Goal: Find specific page/section: Find specific page/section

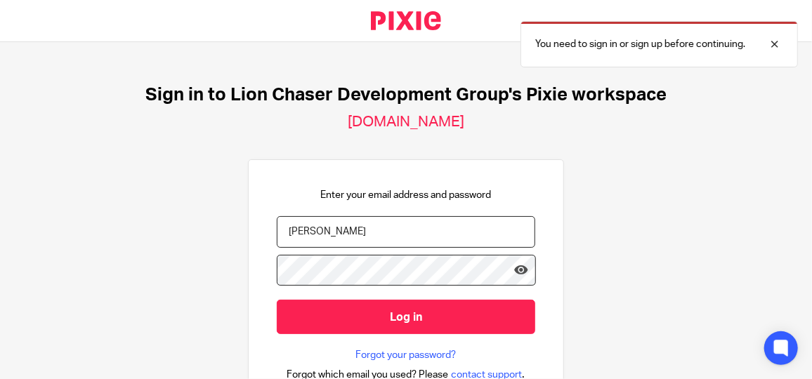
click at [603, 355] on div "Sign in to Lion Chaser Development Group's Pixie workspace lion-chasers.usepixi…" at bounding box center [406, 210] width 812 height 337
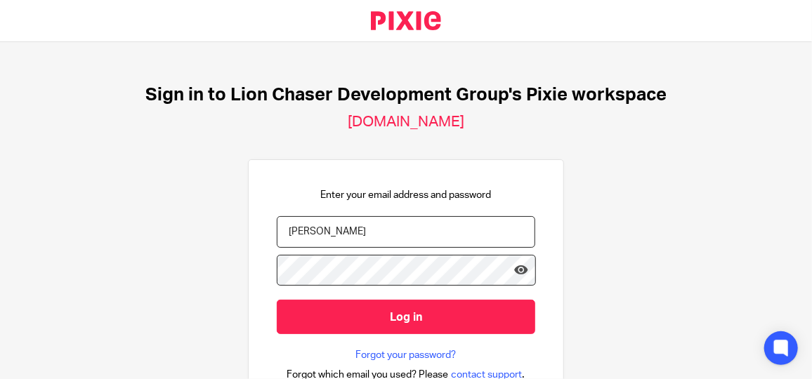
click at [329, 234] on input "Saucedo" at bounding box center [406, 232] width 258 height 32
click at [334, 232] on input "Saucedo" at bounding box center [406, 232] width 258 height 32
click at [336, 232] on input "Saucedo" at bounding box center [406, 232] width 258 height 32
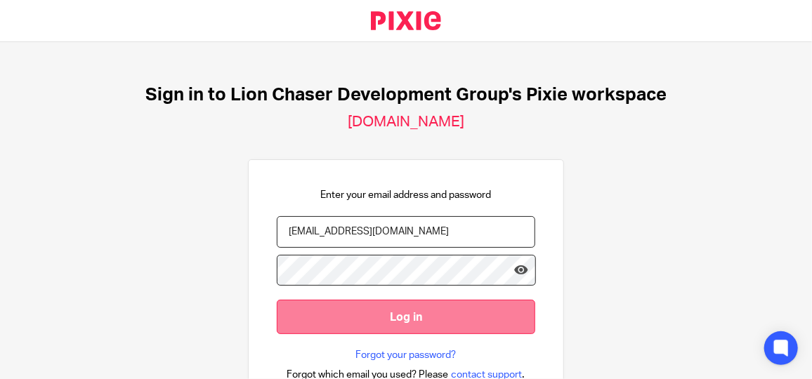
type input "asaucedo@lcdevgroup.com"
click at [400, 322] on input "Log in" at bounding box center [406, 317] width 258 height 34
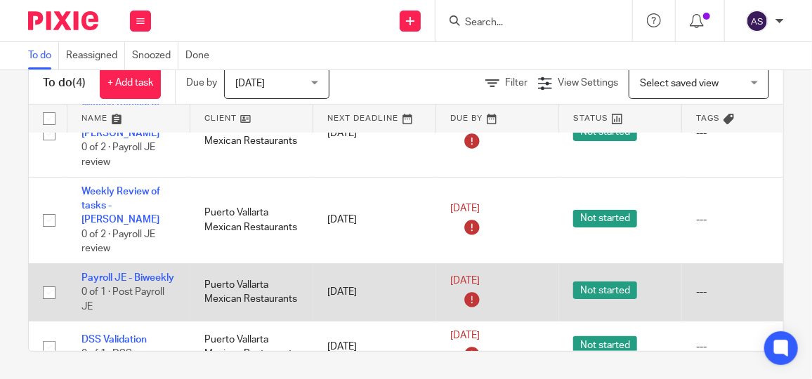
scroll to position [44, 0]
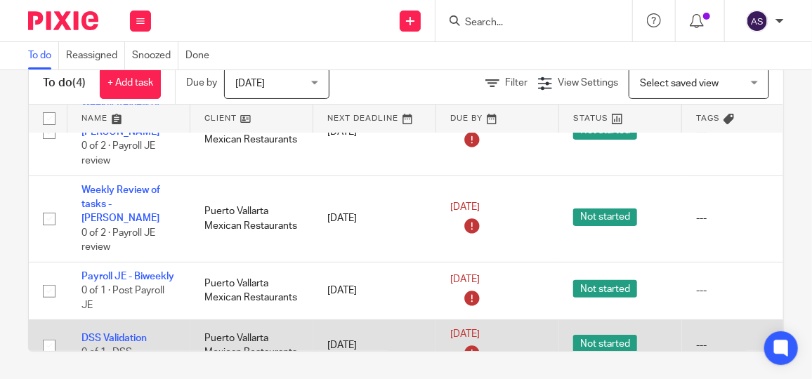
click at [733, 320] on td "---" at bounding box center [743, 345] width 123 height 51
click at [53, 333] on input "checkbox" at bounding box center [49, 346] width 27 height 27
checkbox input "true"
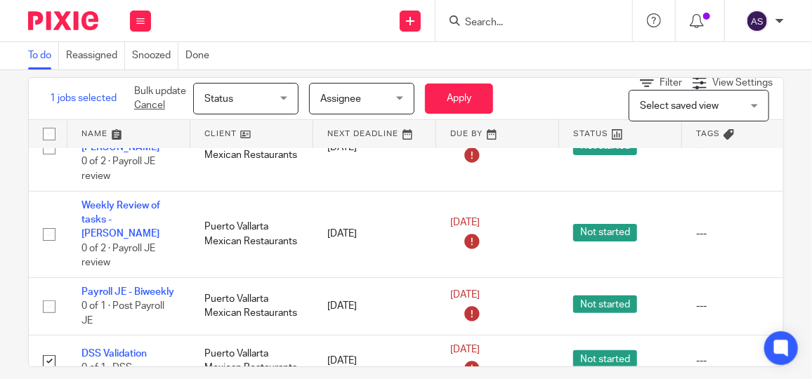
scroll to position [37, 0]
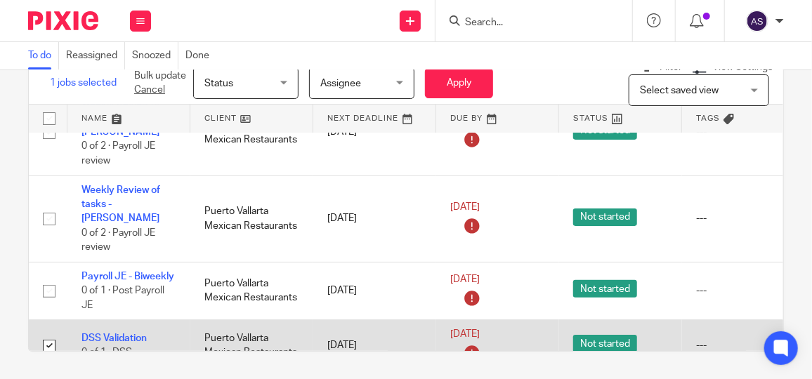
click at [702, 339] on div "---" at bounding box center [743, 346] width 95 height 14
click at [703, 339] on div "---" at bounding box center [743, 346] width 95 height 14
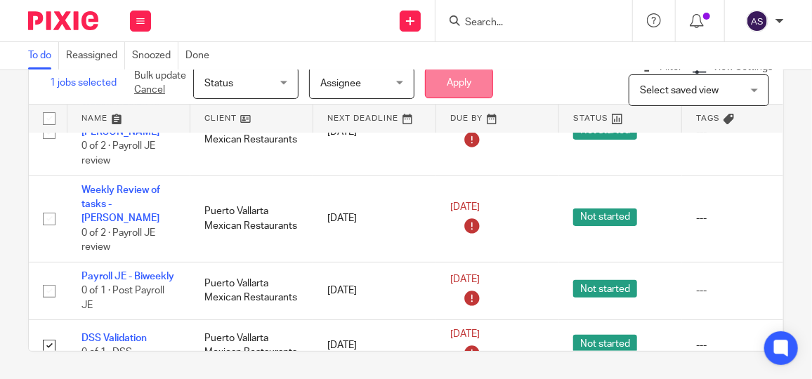
click at [447, 89] on button "Apply" at bounding box center [459, 83] width 68 height 30
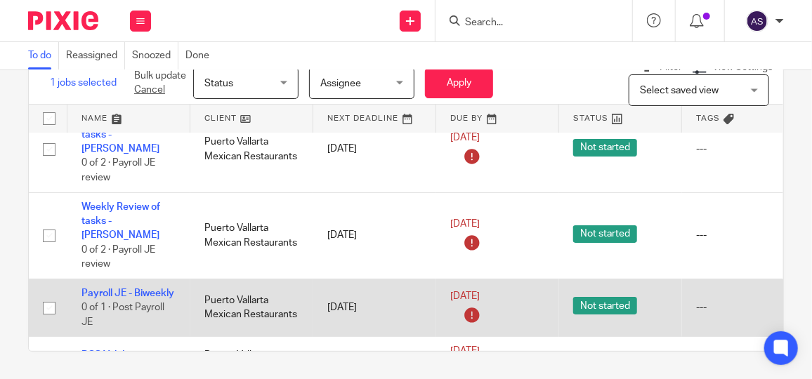
scroll to position [0, 0]
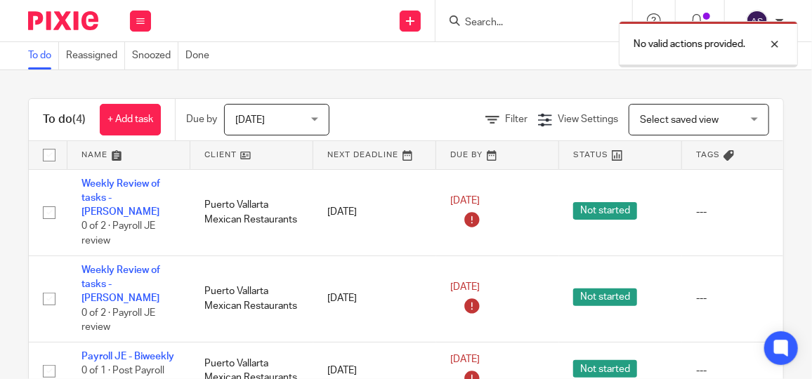
scroll to position [44, 0]
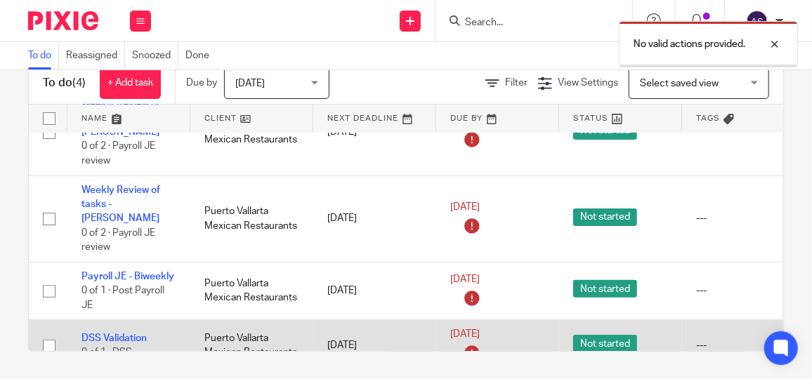
click at [46, 333] on input "checkbox" at bounding box center [49, 346] width 27 height 27
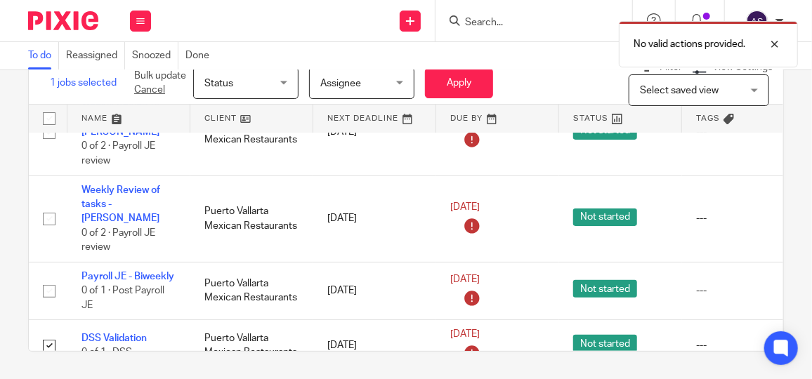
click at [386, 80] on span "Assignee" at bounding box center [357, 82] width 74 height 29
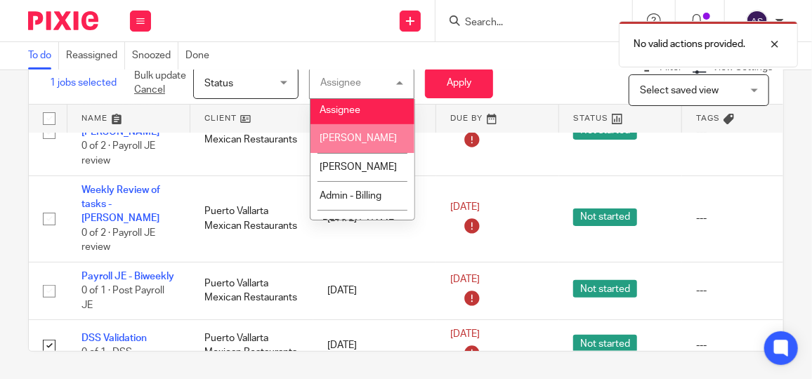
scroll to position [0, 0]
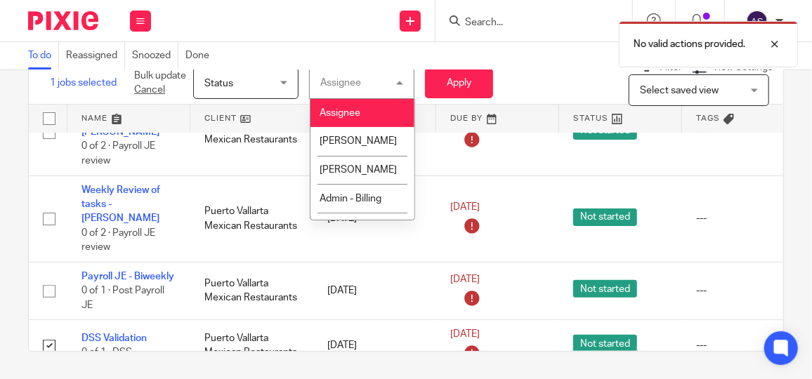
click at [552, 79] on div "Filter View Settings View Settings Manage saved views Select saved view Select …" at bounding box center [654, 83] width 258 height 46
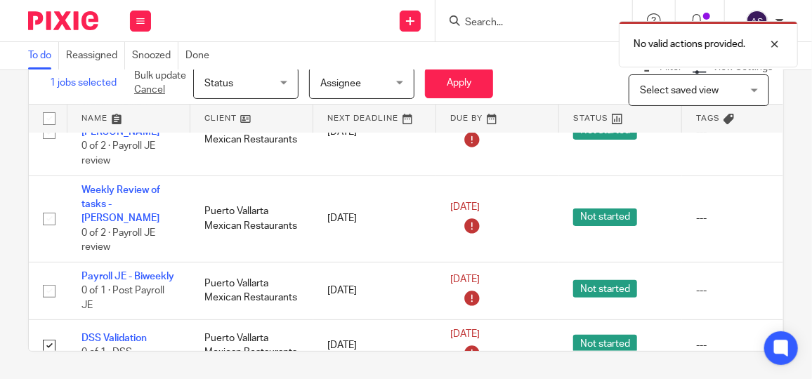
click at [712, 79] on span "Select saved view" at bounding box center [691, 89] width 103 height 29
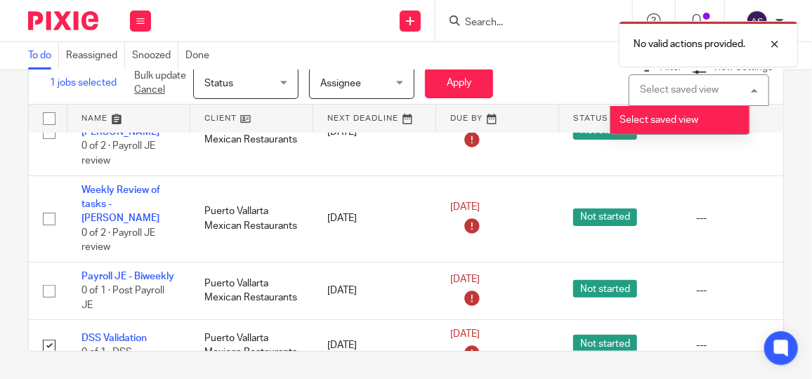
drag, startPoint x: 718, startPoint y: 84, endPoint x: 667, endPoint y: 85, distance: 50.6
click at [719, 84] on div "Select saved view Select saved view" at bounding box center [699, 90] width 140 height 32
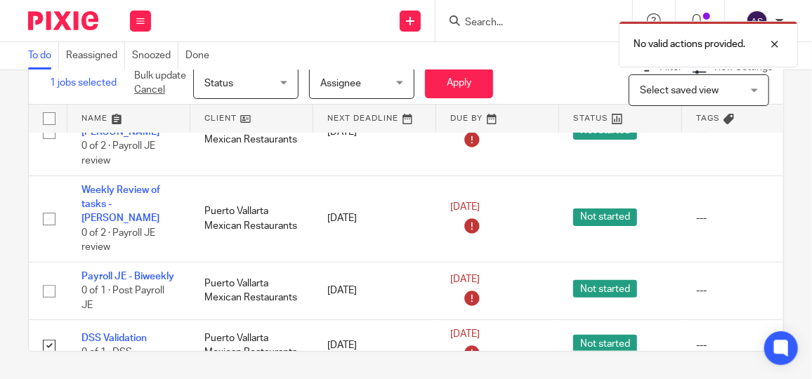
click at [537, 76] on div "Filter View Settings View Settings Manage saved views Select saved view Select …" at bounding box center [654, 83] width 258 height 46
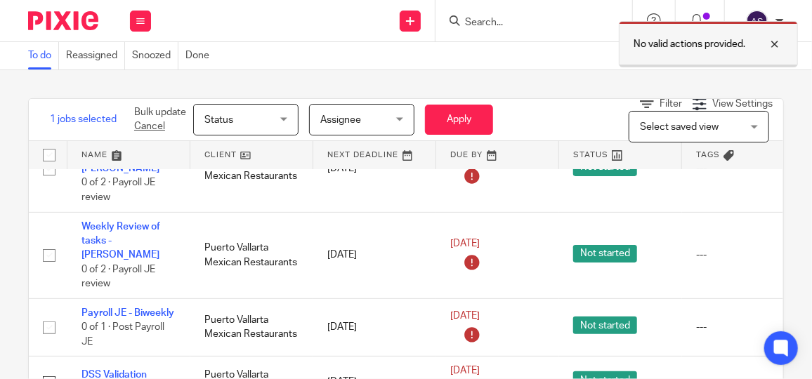
click at [782, 44] on div at bounding box center [764, 44] width 38 height 17
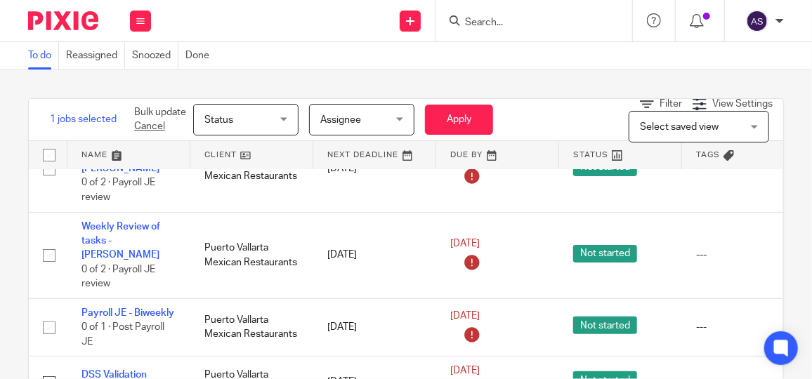
click at [569, 119] on div "Filter View Settings View Settings Manage saved views Select saved view Select …" at bounding box center [654, 120] width 258 height 46
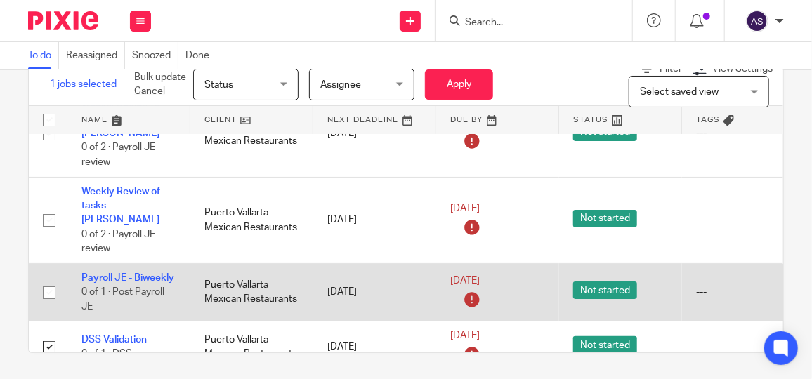
scroll to position [37, 0]
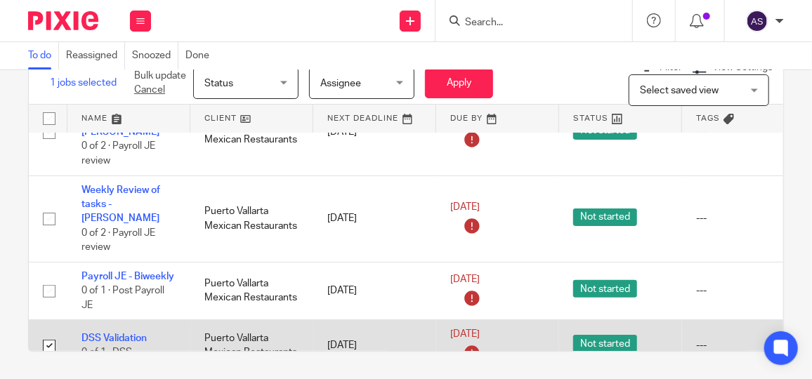
click at [46, 333] on input "checkbox" at bounding box center [49, 346] width 27 height 27
checkbox input "false"
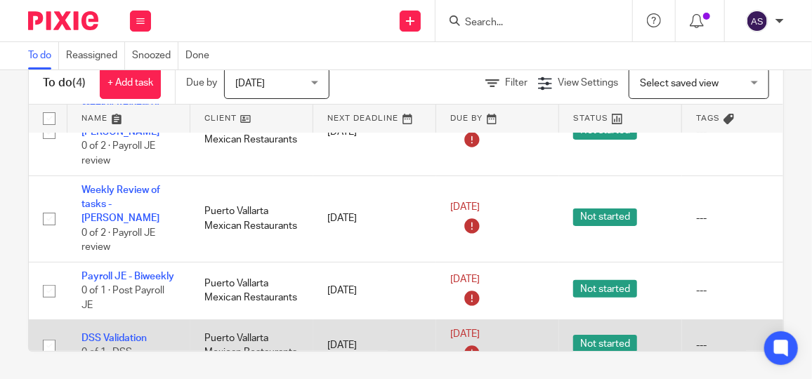
click at [695, 320] on td "---" at bounding box center [743, 345] width 123 height 51
click at [625, 335] on span "Not started" at bounding box center [605, 344] width 64 height 18
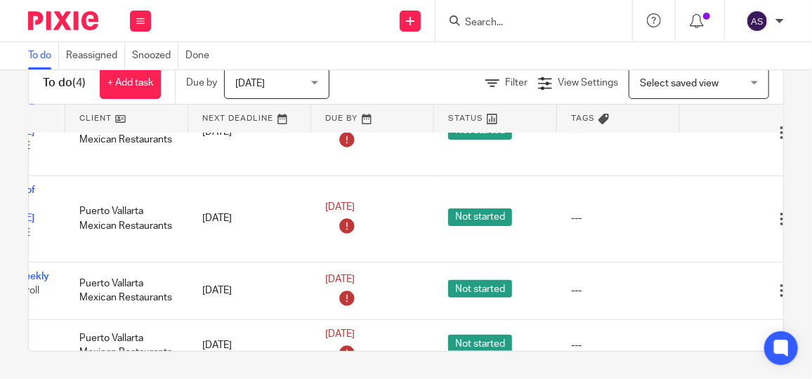
scroll to position [44, 173]
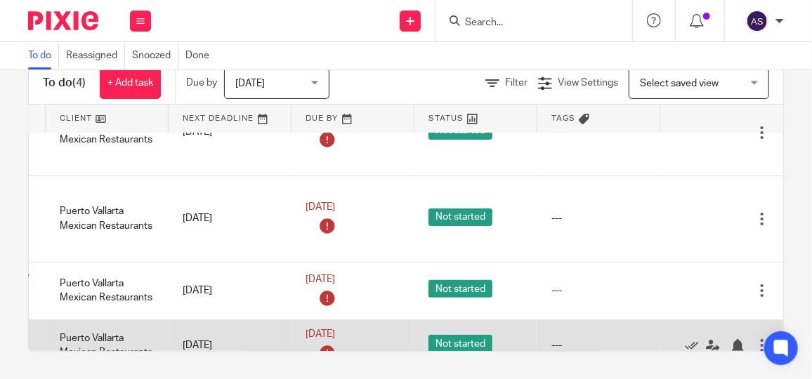
click at [755, 339] on div at bounding box center [762, 346] width 14 height 14
click at [685, 339] on icon at bounding box center [692, 346] width 14 height 14
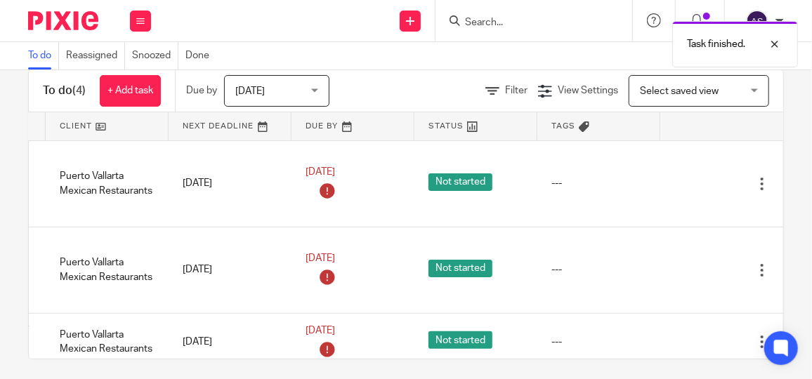
scroll to position [0, 163]
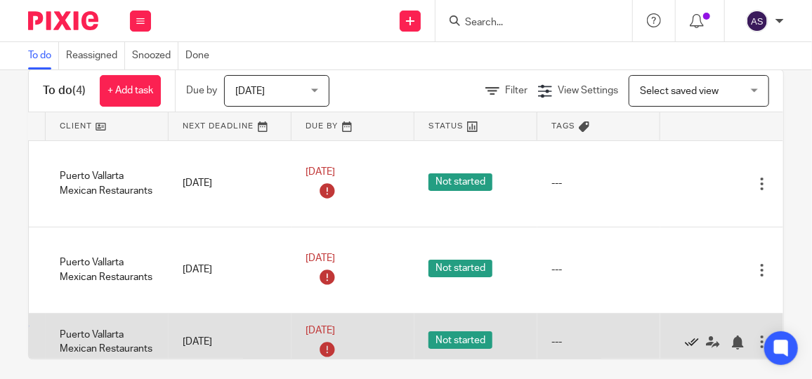
click at [685, 336] on icon at bounding box center [692, 343] width 14 height 14
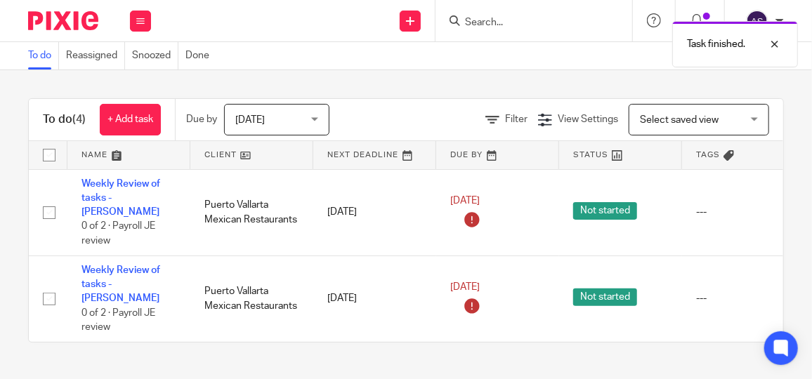
scroll to position [0, 117]
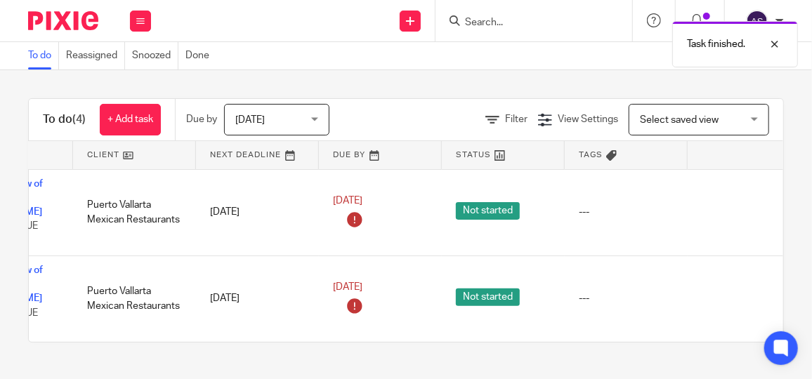
click at [651, 332] on div "To do (4) + Add task Due by Today Today Today Tomorrow This week Next week This…" at bounding box center [406, 220] width 812 height 301
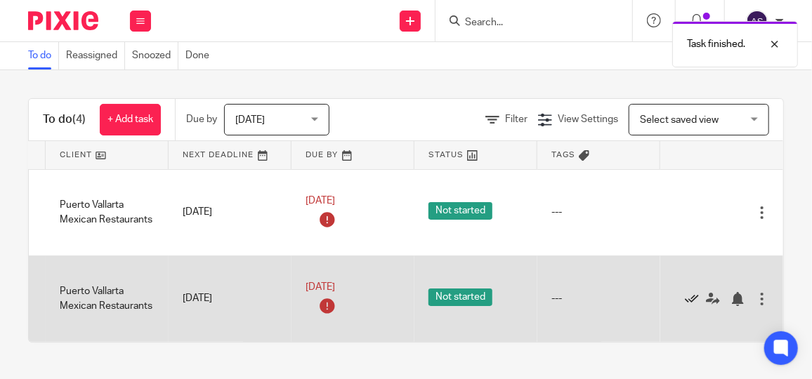
click at [685, 292] on icon at bounding box center [692, 299] width 14 height 14
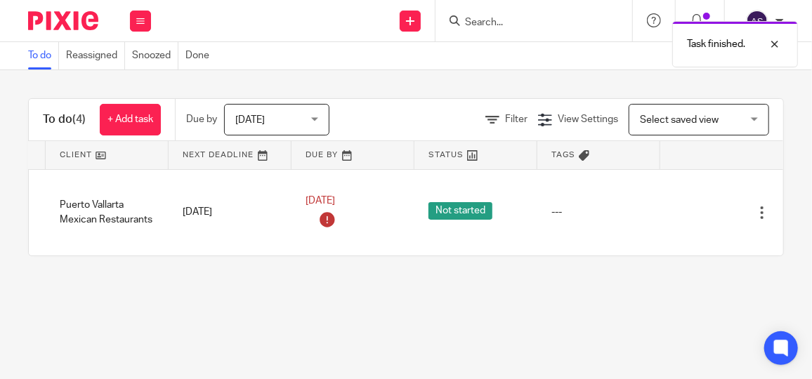
drag, startPoint x: 426, startPoint y: 254, endPoint x: 411, endPoint y: 255, distance: 15.5
click at [411, 255] on div "To do (4) + Add task Due by Today Today Today Tomorrow This week Next week This…" at bounding box center [406, 177] width 812 height 214
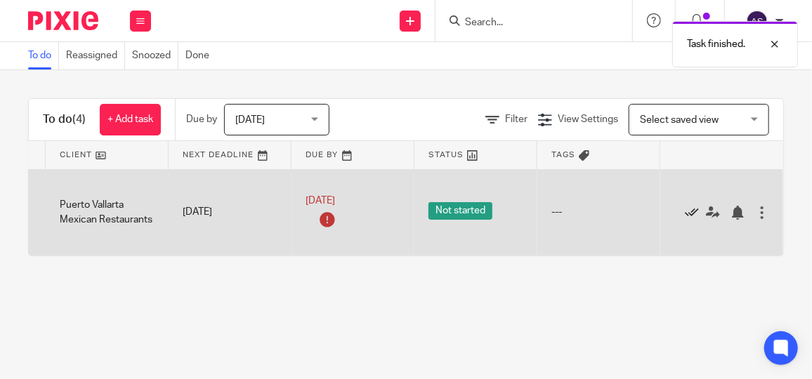
click at [685, 206] on icon at bounding box center [692, 213] width 14 height 14
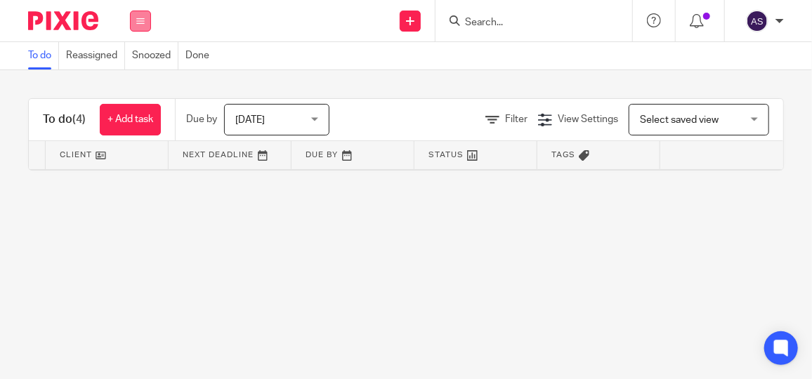
click at [143, 14] on button at bounding box center [140, 21] width 21 height 21
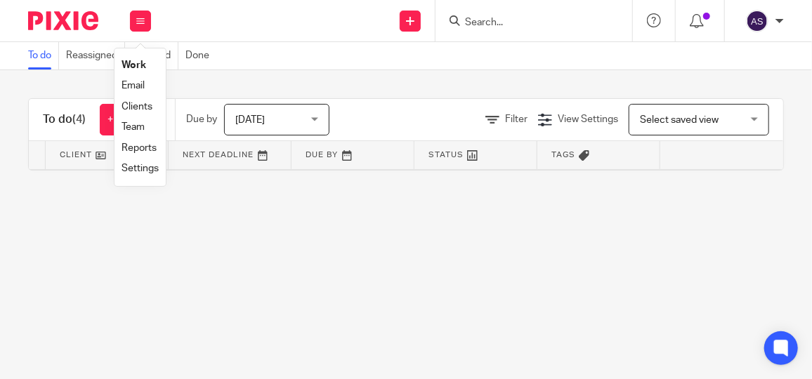
click at [140, 107] on link "Clients" at bounding box center [137, 107] width 31 height 10
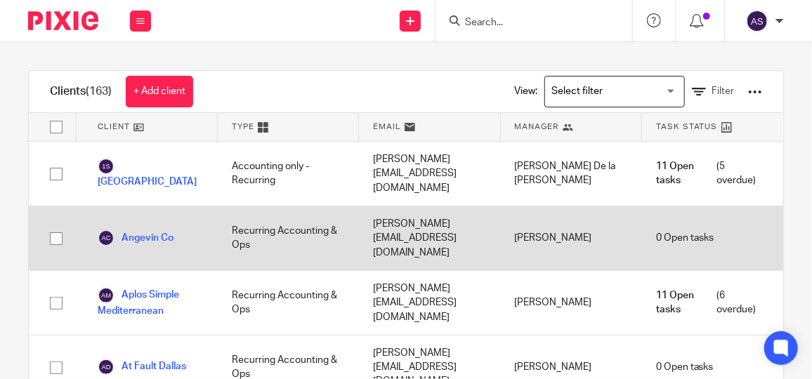
scroll to position [743, 0]
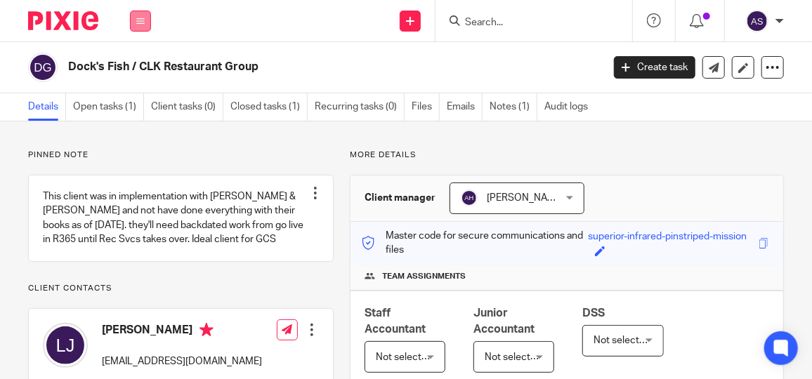
click at [140, 18] on icon at bounding box center [140, 21] width 8 height 8
click at [126, 97] on li "Clients" at bounding box center [140, 107] width 37 height 20
click at [133, 107] on link "Clients" at bounding box center [138, 107] width 32 height 10
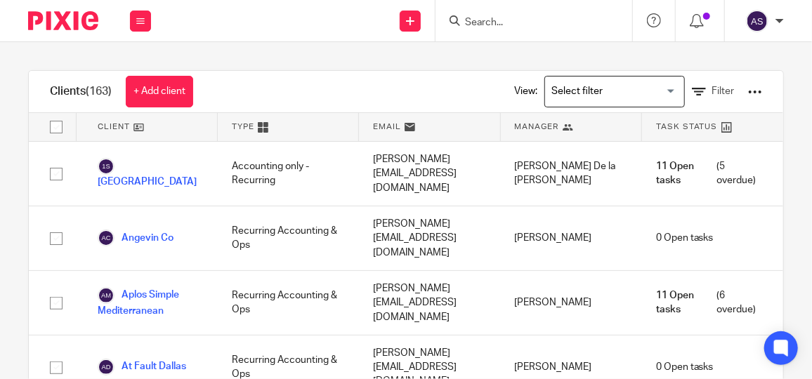
scroll to position [3100, 0]
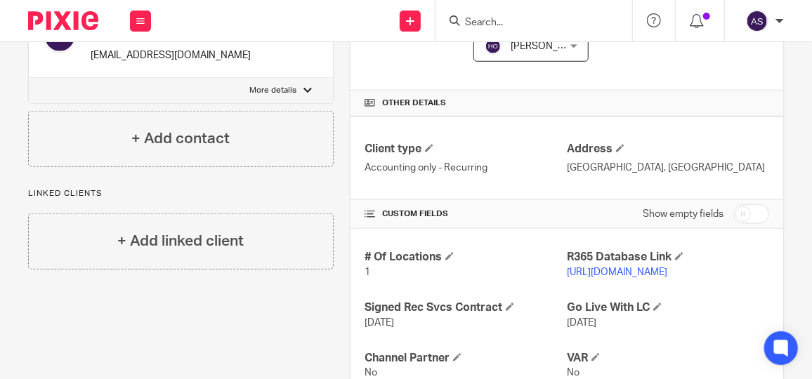
scroll to position [575, 0]
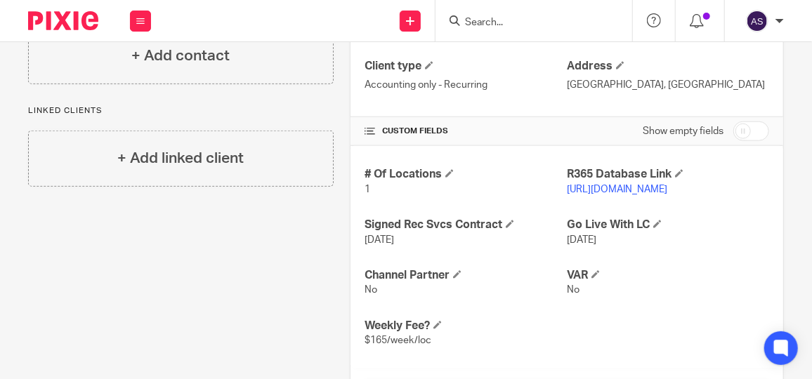
click at [667, 187] on link "[URL][DOMAIN_NAME]" at bounding box center [617, 190] width 100 height 10
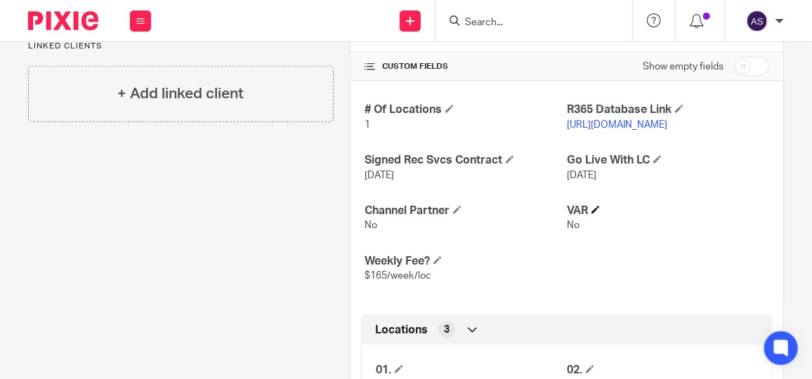
scroll to position [638, 0]
click at [674, 204] on h4 "VAR" at bounding box center [668, 211] width 202 height 15
drag, startPoint x: 695, startPoint y: 216, endPoint x: 707, endPoint y: 217, distance: 12.0
click at [695, 219] on p "No" at bounding box center [668, 226] width 202 height 14
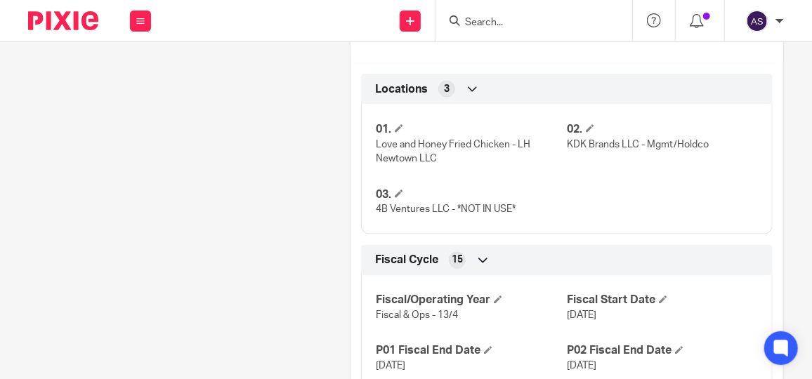
scroll to position [893, 0]
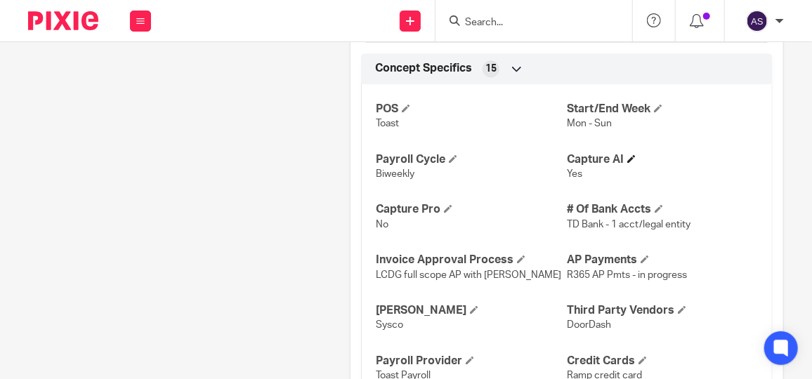
click at [726, 158] on h4 "Capture AI" at bounding box center [662, 159] width 191 height 15
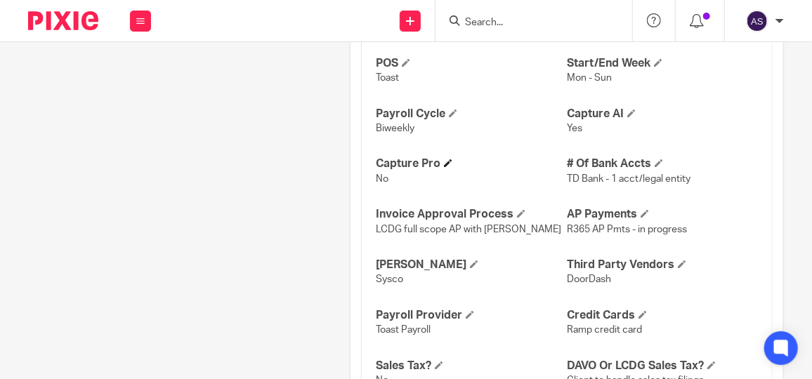
scroll to position [1450, 0]
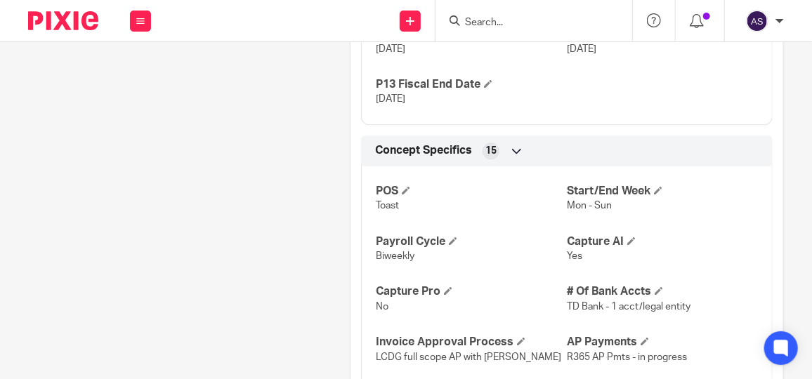
click at [723, 264] on div "POS Toast Start/End Week Mon - Sun Payroll Cycle Biweekly Capture AI Yes Captur…" at bounding box center [567, 370] width 412 height 428
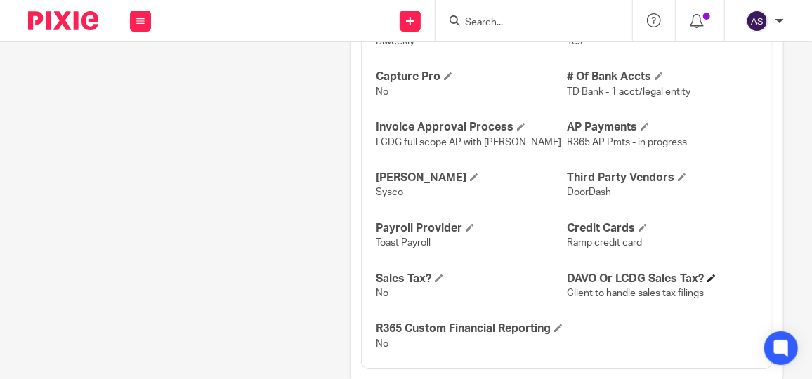
scroll to position [1705, 0]
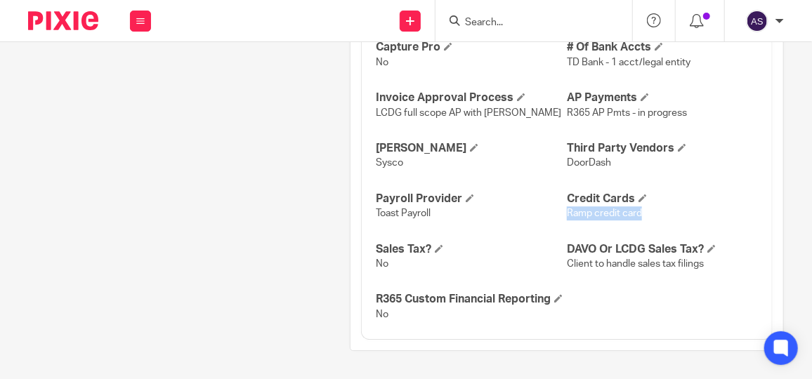
drag, startPoint x: 635, startPoint y: 197, endPoint x: 562, endPoint y: 199, distance: 73.1
click at [567, 206] on p "Ramp credit card" at bounding box center [662, 213] width 191 height 14
copy span "Ramp credit card"
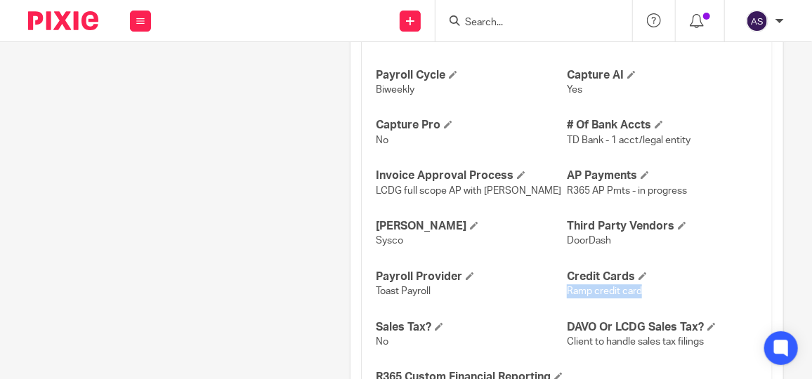
scroll to position [1641, 0]
